Goal: Communication & Community: Answer question/provide support

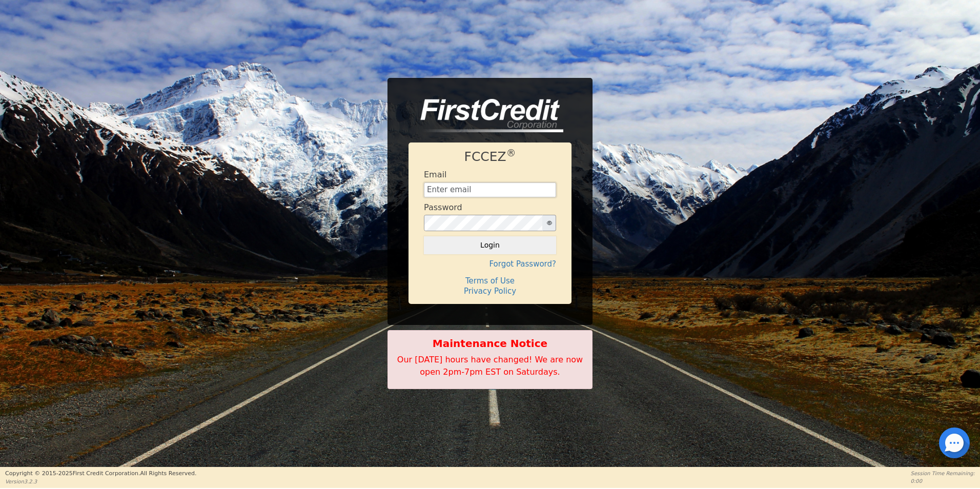
type input "[EMAIL_ADDRESS][DOMAIN_NAME]"
click at [952, 446] on div at bounding box center [954, 442] width 31 height 31
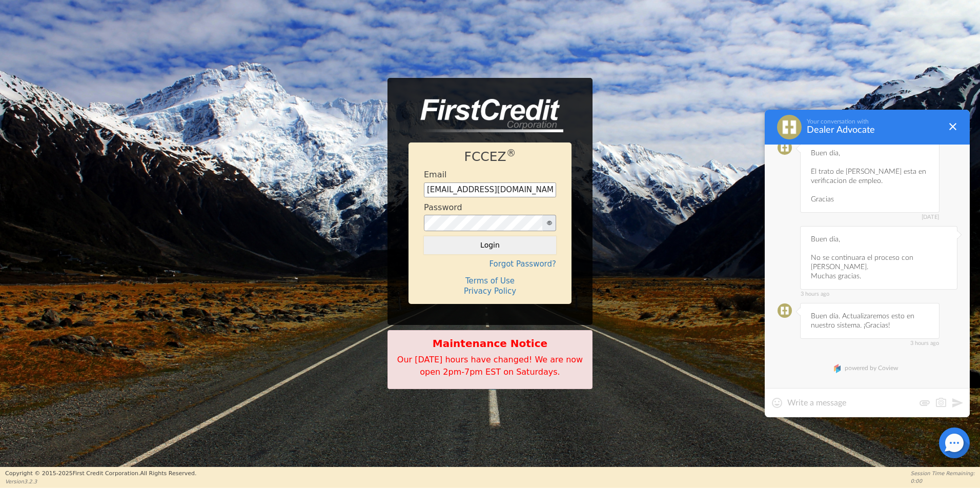
scroll to position [2845, 0]
click at [822, 397] on div at bounding box center [866, 402] width 205 height 29
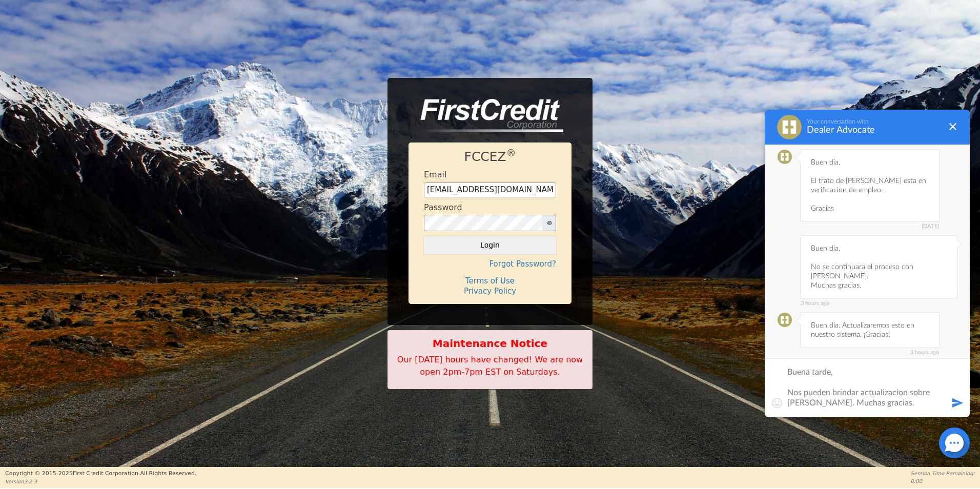
type textarea "Buena tarde, Nos pueden brindar actualizacion sobre [PERSON_NAME]. Muchas graci…"
click at [955, 405] on button at bounding box center [957, 403] width 12 height 12
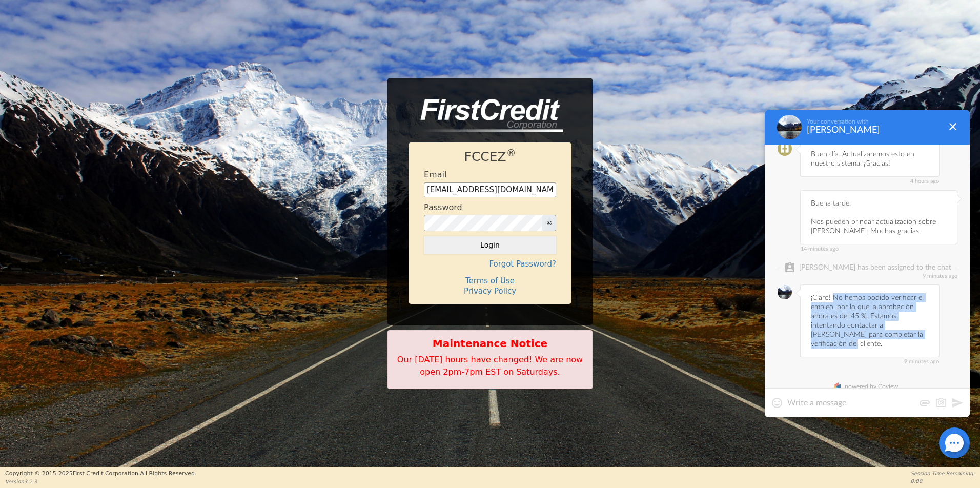
drag, startPoint x: 833, startPoint y: 286, endPoint x: 922, endPoint y: 326, distance: 97.5
click at [922, 326] on div "9 minutes ago ¡Claro! No hemos podido verificar el empleo, por lo que la aproba…" at bounding box center [869, 320] width 139 height 73
copy div "No hemos podido verificar el empleo, por lo que la aprobación ahora es del 45 %…"
